Goal: Transaction & Acquisition: Subscribe to service/newsletter

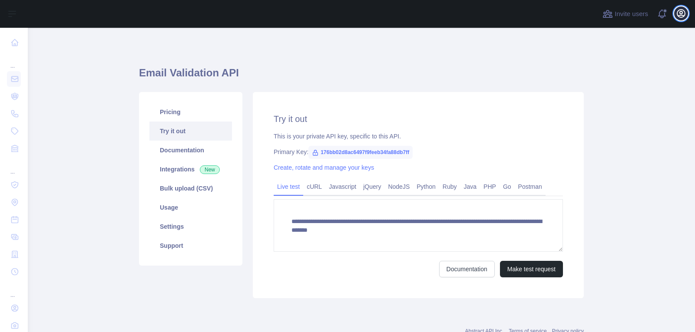
click at [683, 13] on icon "button" at bounding box center [681, 13] width 10 height 10
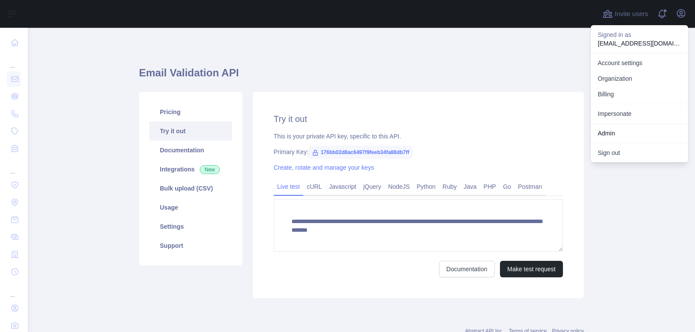
click at [644, 105] on div "Impersonate" at bounding box center [639, 114] width 97 height 20
click at [644, 113] on link "Impersonate" at bounding box center [639, 114] width 97 height 16
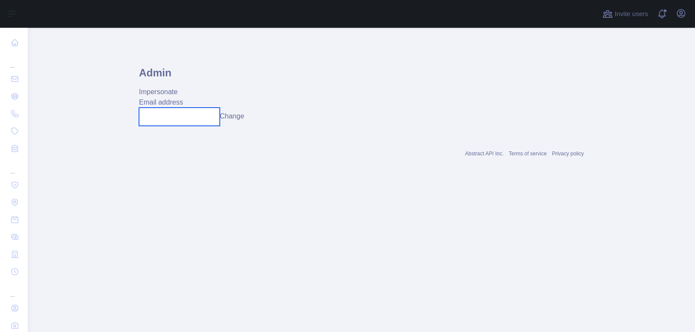
click at [216, 114] on input "text" at bounding box center [179, 117] width 81 height 18
paste input "**********"
type input "**********"
click at [239, 118] on button "Change" at bounding box center [232, 116] width 24 height 10
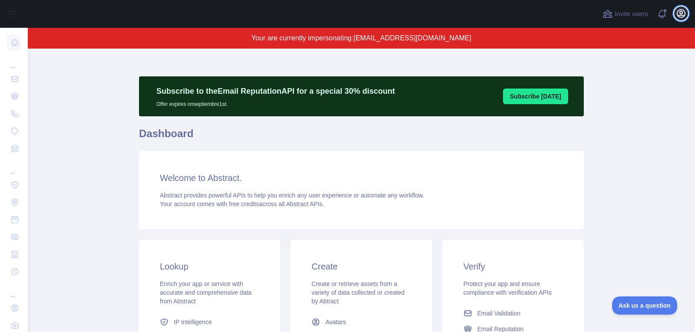
click at [684, 17] on icon "button" at bounding box center [681, 13] width 10 height 10
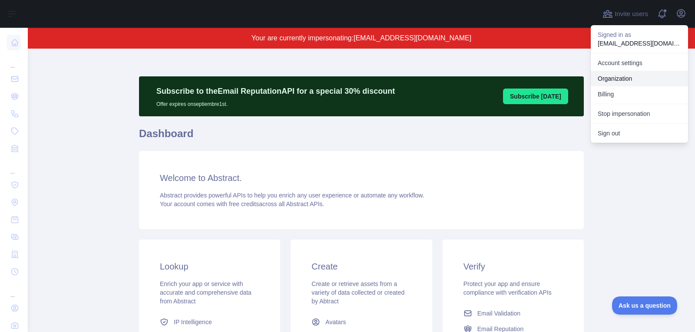
click at [634, 77] on link "Organization" at bounding box center [639, 79] width 97 height 16
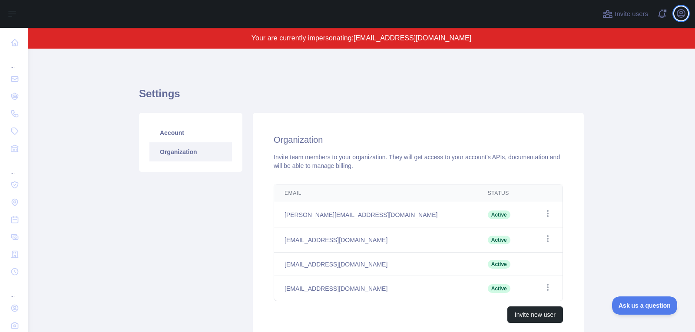
scroll to position [63, 0]
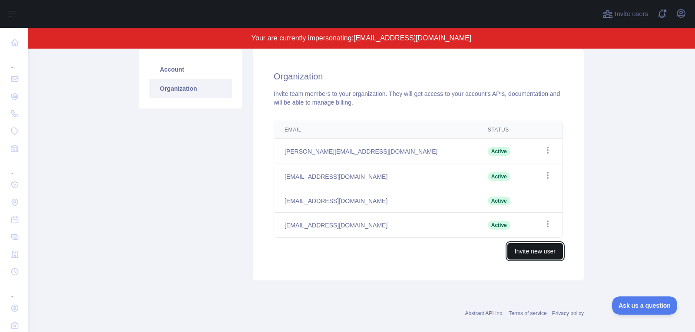
click at [513, 249] on button "Invite new user" at bounding box center [536, 251] width 56 height 17
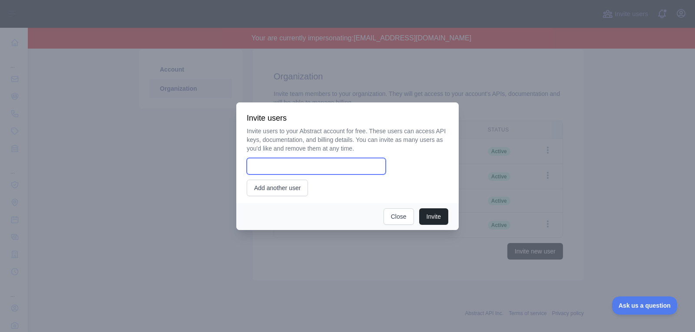
click at [326, 173] on input "email" at bounding box center [316, 166] width 139 height 17
paste input "**********"
type input "**********"
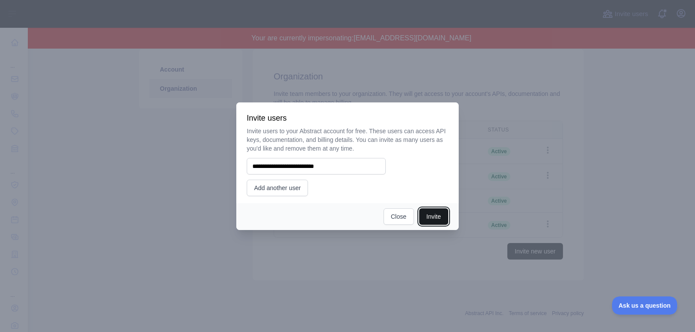
click at [431, 215] on button "Invite" at bounding box center [433, 217] width 29 height 17
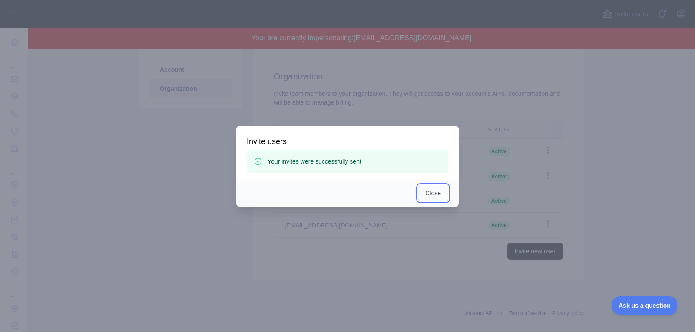
click at [434, 193] on button "Close" at bounding box center [433, 193] width 30 height 17
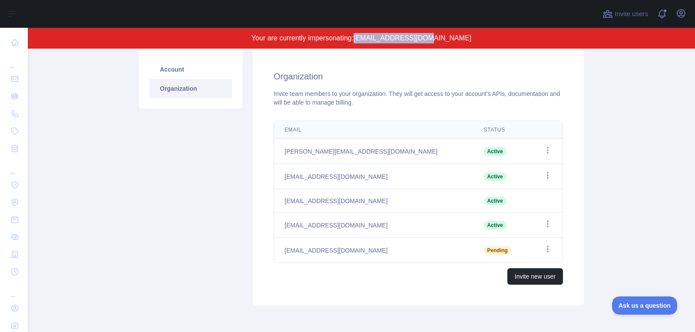
drag, startPoint x: 382, startPoint y: 40, endPoint x: 469, endPoint y: 46, distance: 87.5
click at [469, 46] on div "Your are currently impersonating: [EMAIL_ADDRESS][DOMAIN_NAME]" at bounding box center [362, 38] width 668 height 21
copy span "[EMAIL_ADDRESS][DOMAIN_NAME]"
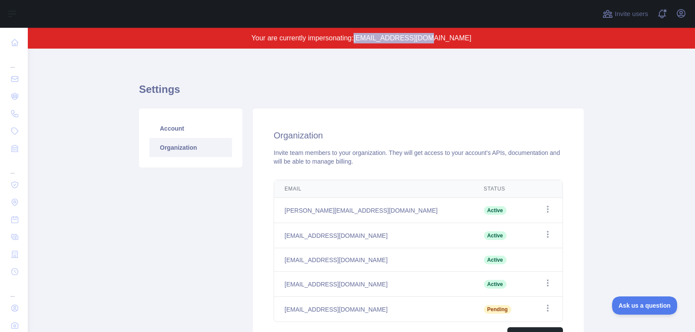
scroll to position [0, 0]
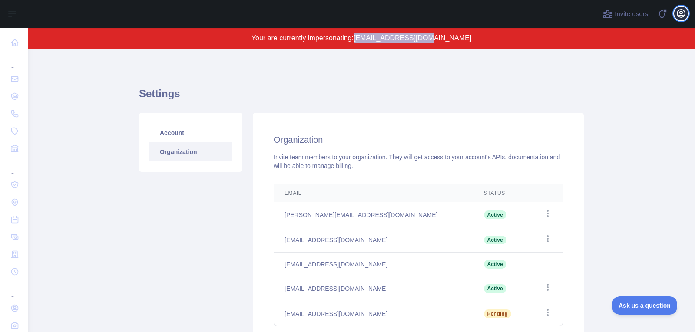
click at [679, 14] on icon "button" at bounding box center [681, 13] width 10 height 10
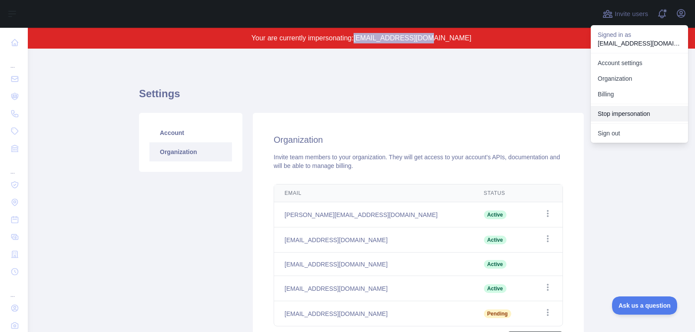
click at [624, 119] on button "Stop impersonation" at bounding box center [639, 114] width 97 height 16
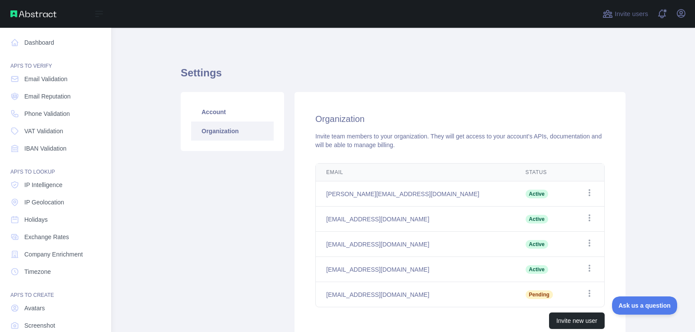
drag, startPoint x: 51, startPoint y: 113, endPoint x: 140, endPoint y: 126, distance: 90.0
click at [51, 113] on span "Phone Validation" at bounding box center [47, 114] width 46 height 9
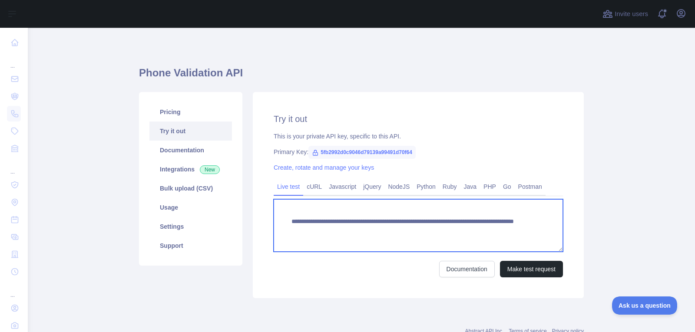
drag, startPoint x: 492, startPoint y: 229, endPoint x: 505, endPoint y: 229, distance: 13.5
click at [505, 229] on textarea "**********" at bounding box center [418, 225] width 289 height 53
paste textarea "**********"
type textarea "**********"
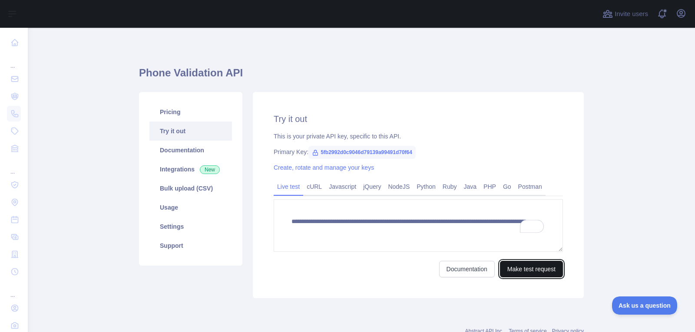
click at [512, 267] on button "Make test request" at bounding box center [531, 269] width 63 height 17
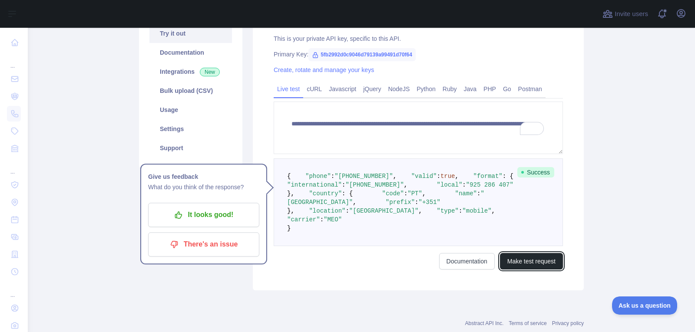
scroll to position [98, 0]
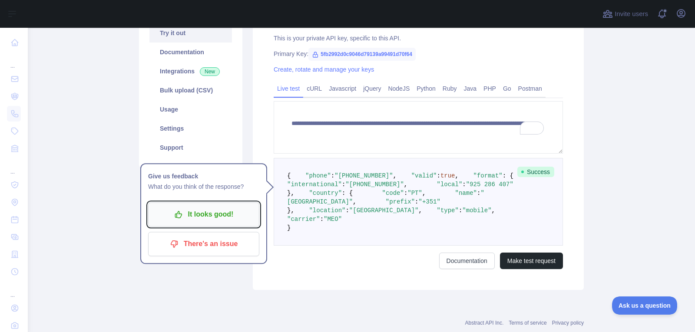
click at [244, 217] on p "It looks good!" at bounding box center [204, 214] width 98 height 15
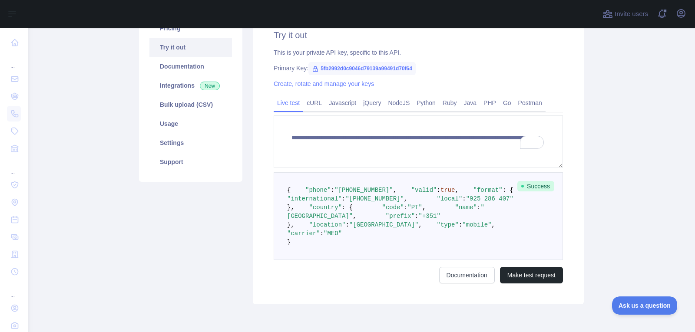
scroll to position [0, 0]
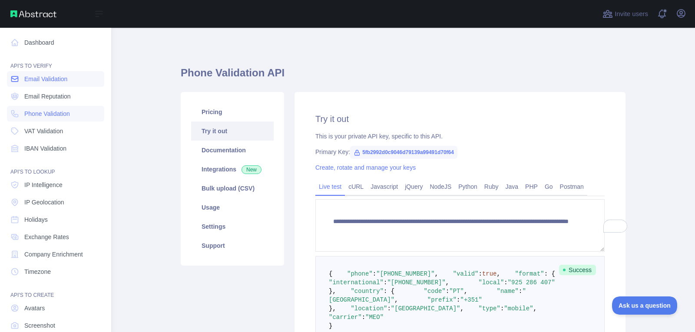
click at [21, 80] on link "Email Validation" at bounding box center [55, 79] width 97 height 16
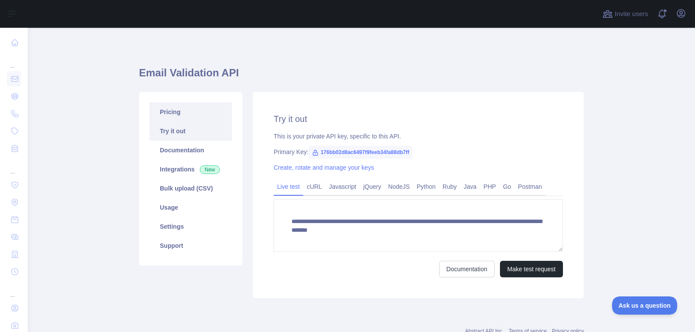
click at [216, 117] on link "Pricing" at bounding box center [190, 112] width 83 height 19
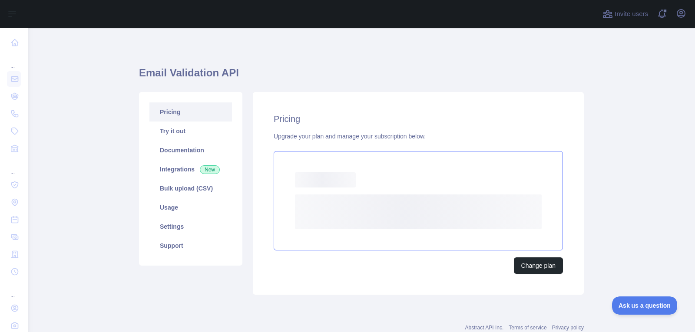
click at [350, 195] on icon "Loading..." at bounding box center [418, 212] width 247 height 35
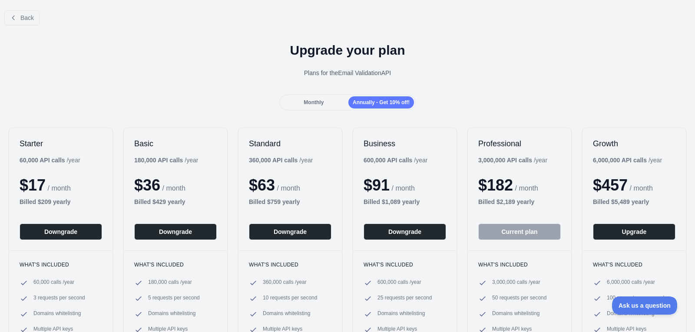
click at [323, 105] on div "Monthly" at bounding box center [314, 102] width 66 height 12
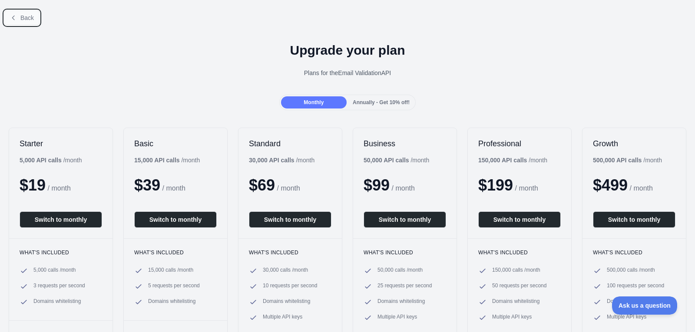
click at [28, 16] on span "Back" at bounding box center [26, 17] width 13 height 7
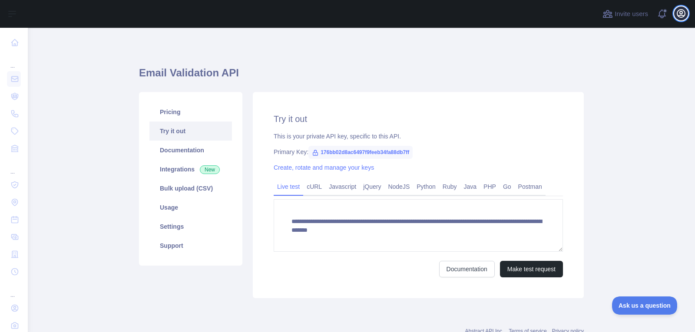
click at [682, 14] on icon "button" at bounding box center [681, 13] width 10 height 10
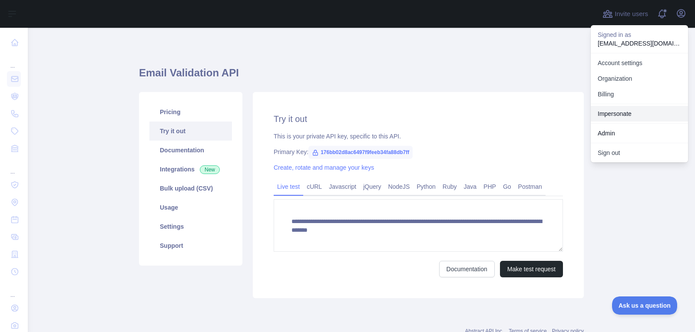
click at [604, 113] on link "Impersonate" at bounding box center [639, 114] width 97 height 16
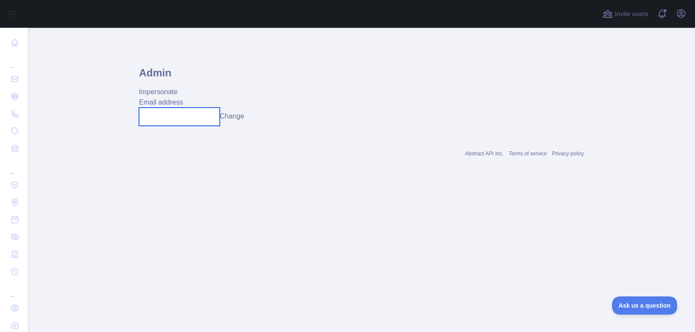
click at [190, 119] on input "text" at bounding box center [179, 117] width 81 height 18
paste input "**********"
type input "**********"
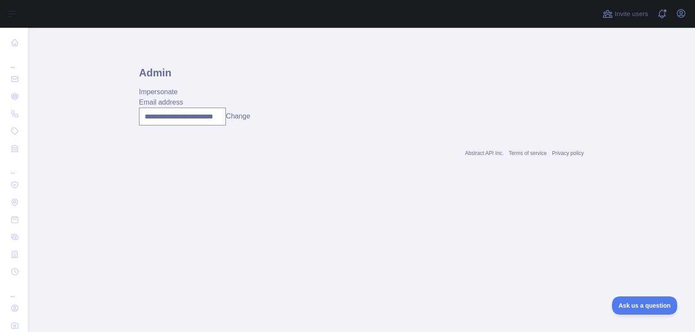
click at [238, 116] on button "Change" at bounding box center [238, 116] width 24 height 10
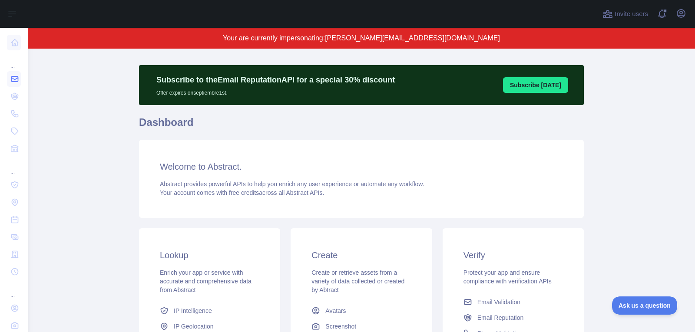
scroll to position [18, 0]
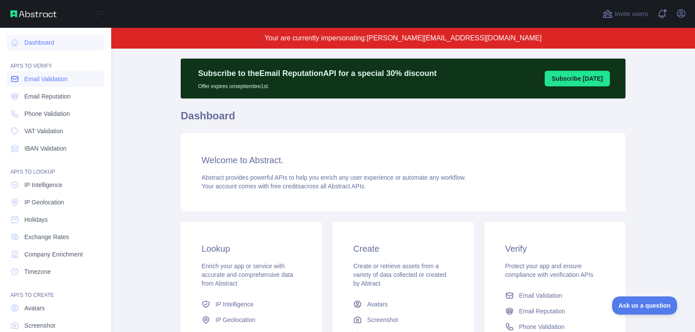
click at [41, 80] on span "Email Validation" at bounding box center [45, 79] width 43 height 9
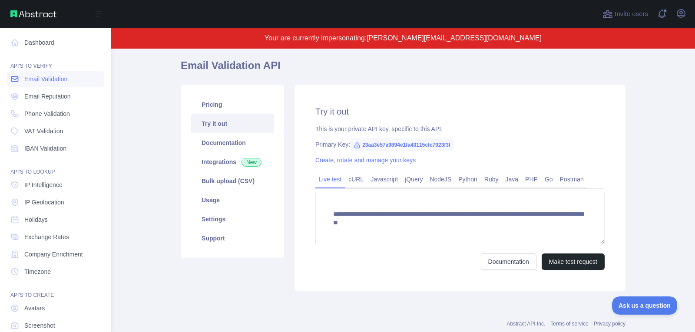
scroll to position [18, 0]
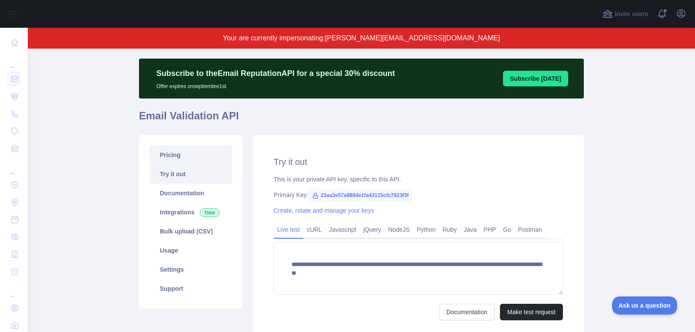
click at [213, 153] on link "Pricing" at bounding box center [190, 155] width 83 height 19
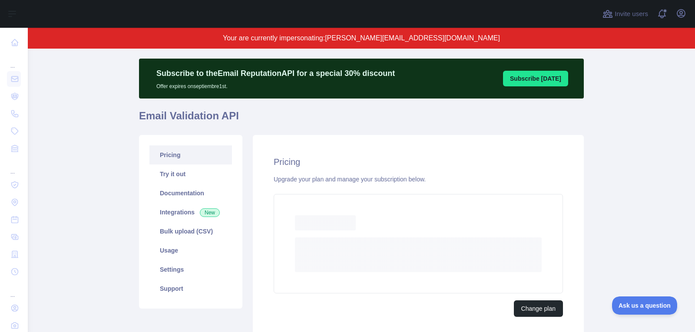
scroll to position [17, 0]
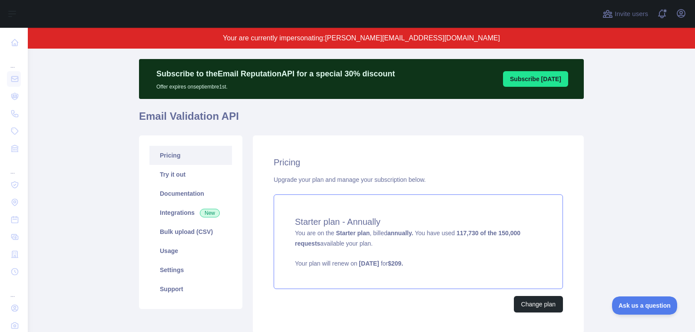
click at [392, 213] on div "Starter plan - Annually You are on the Starter plan , billed annually. You have…" at bounding box center [418, 242] width 289 height 95
